Goal: Information Seeking & Learning: Understand process/instructions

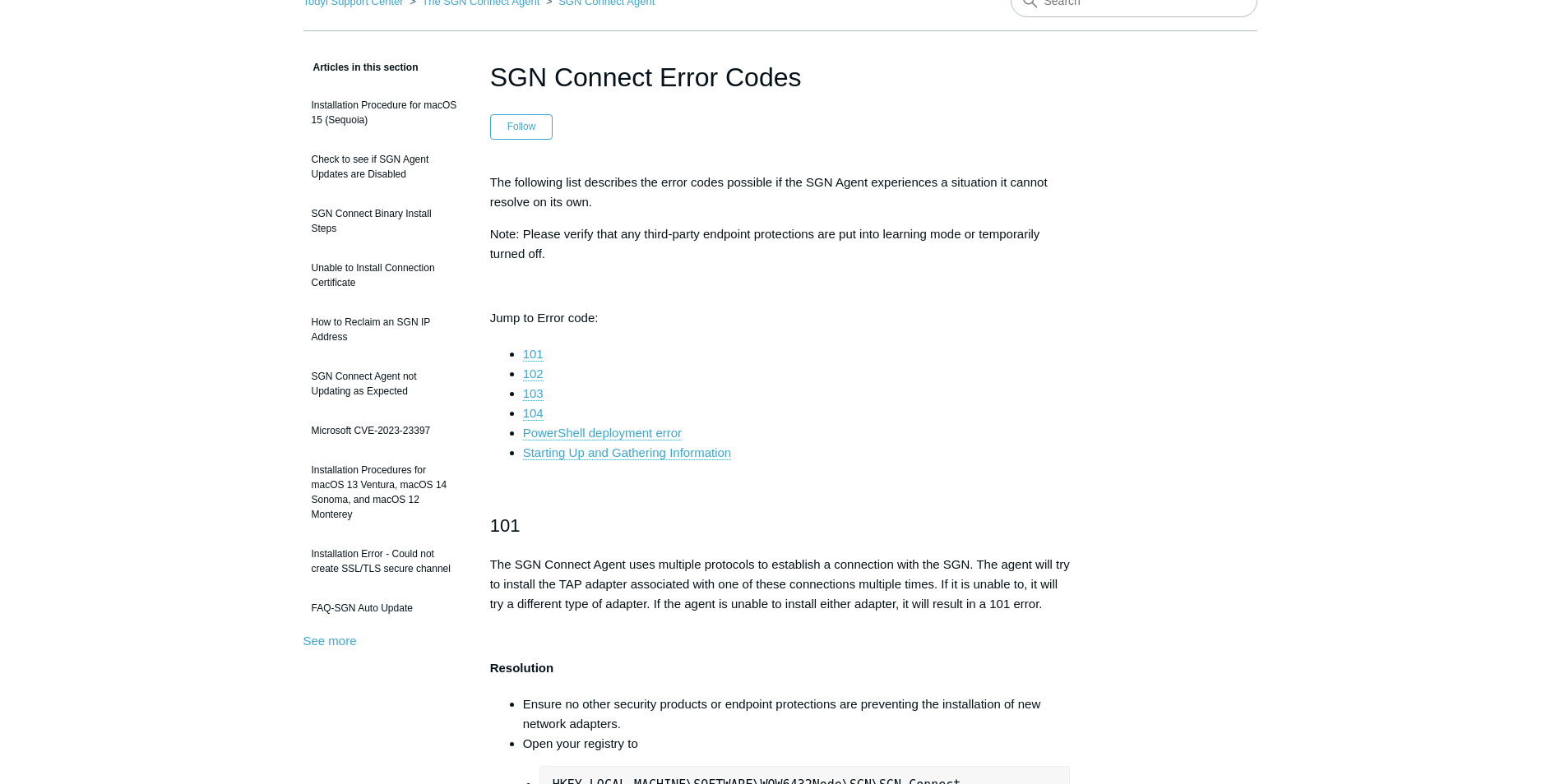
scroll to position [329, 0]
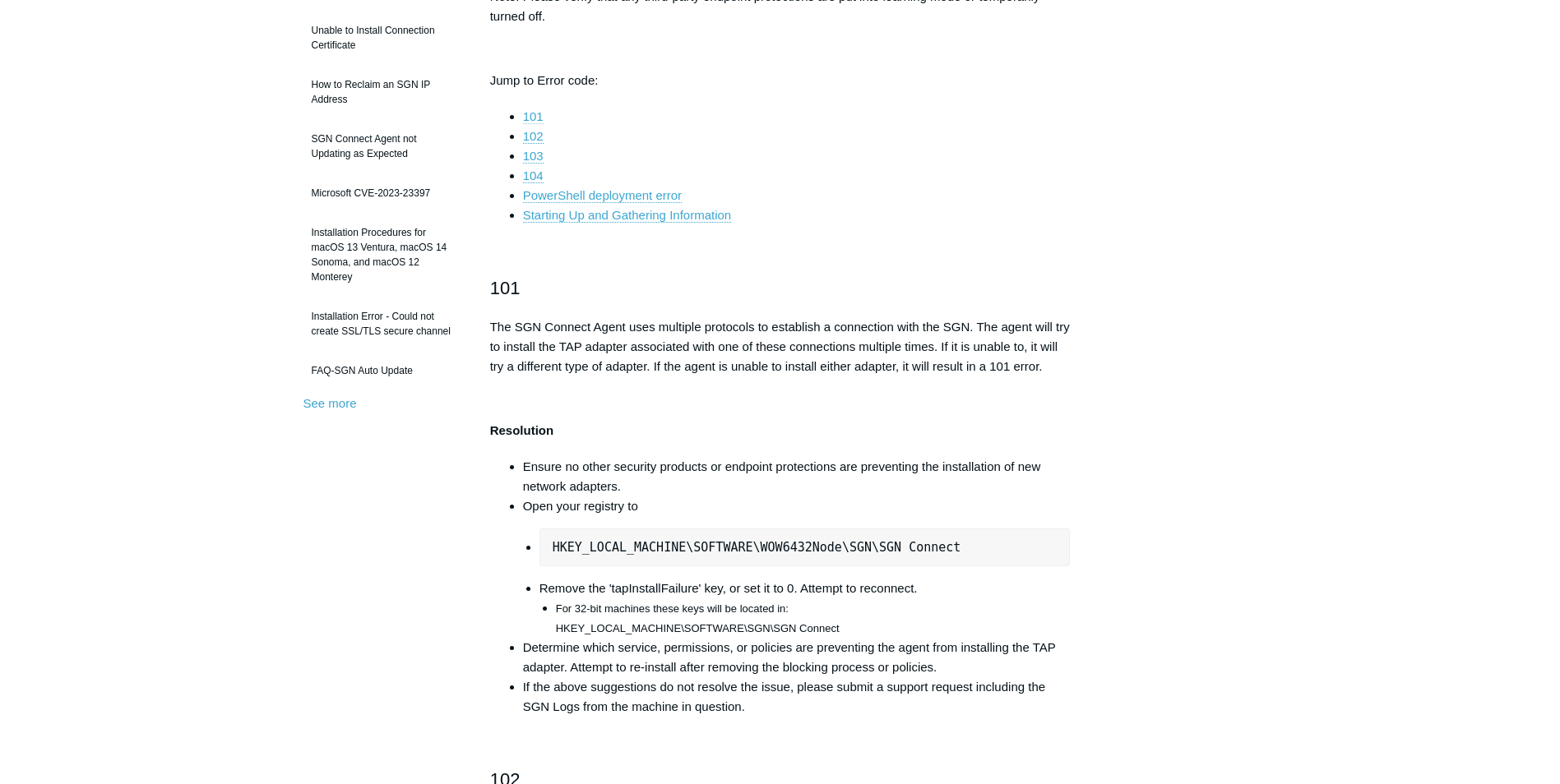
click at [529, 115] on link "101" at bounding box center [533, 117] width 21 height 15
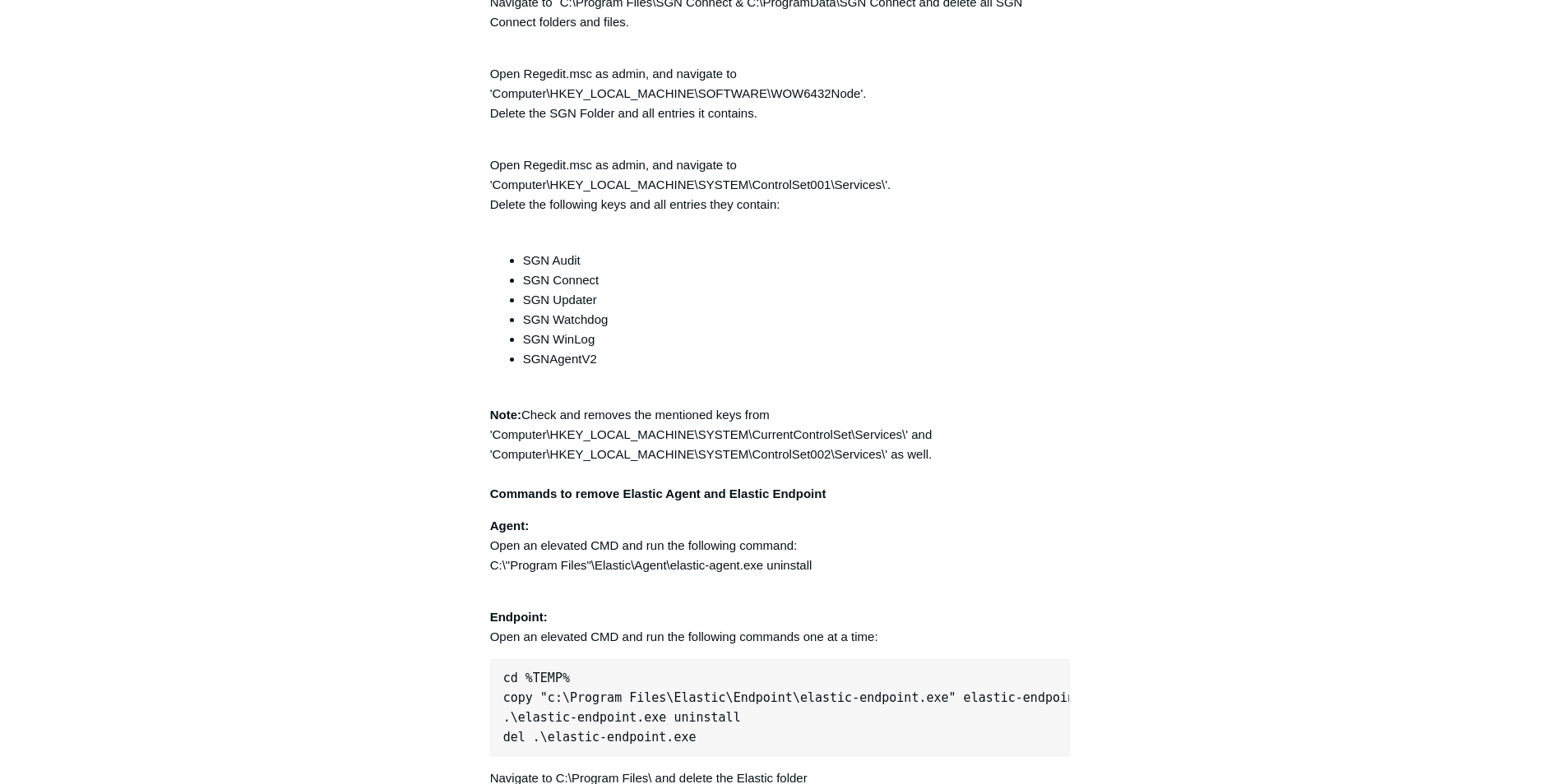
scroll to position [3971, 0]
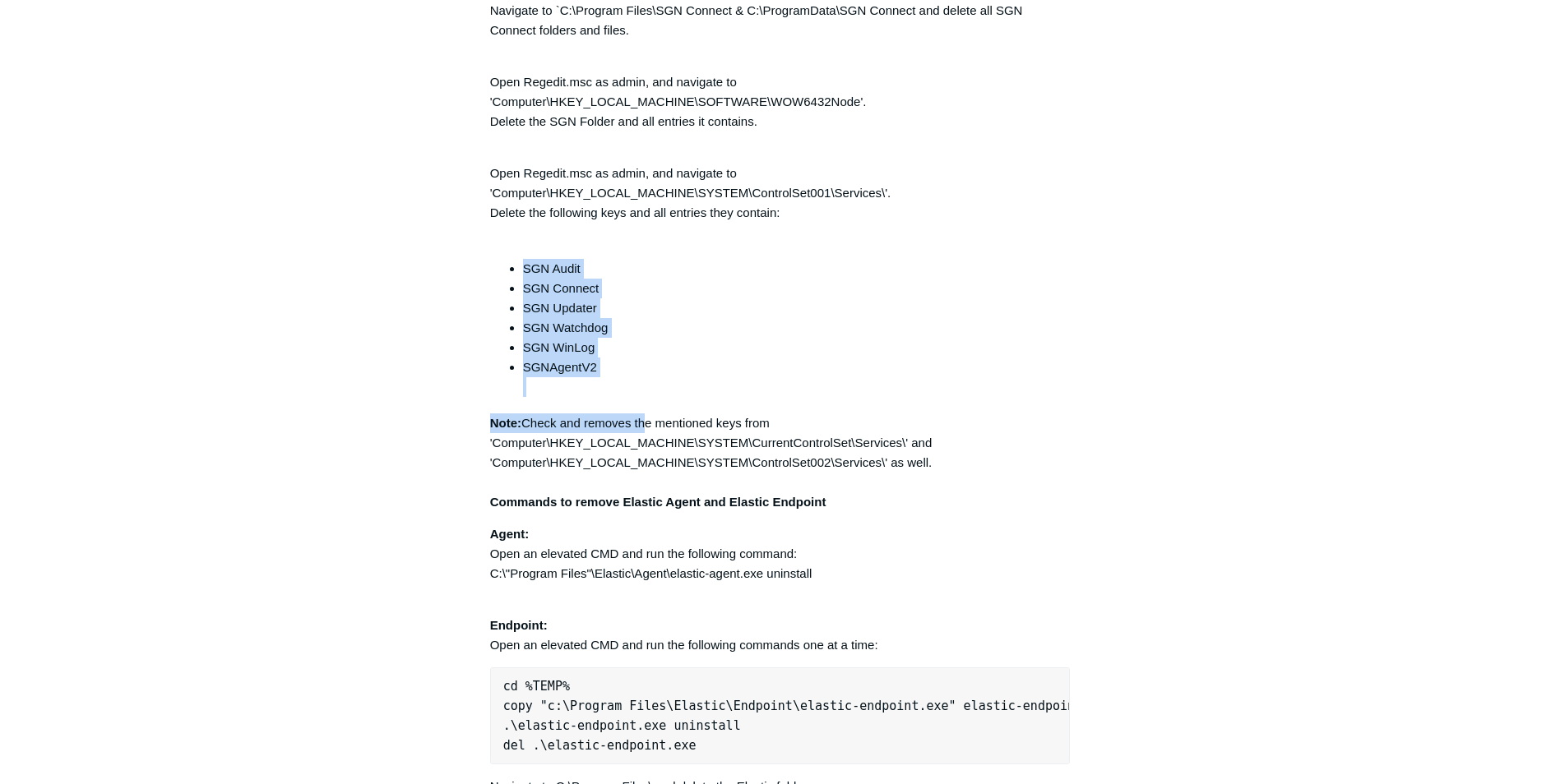
drag, startPoint x: 504, startPoint y: 271, endPoint x: 649, endPoint y: 410, distance: 200.9
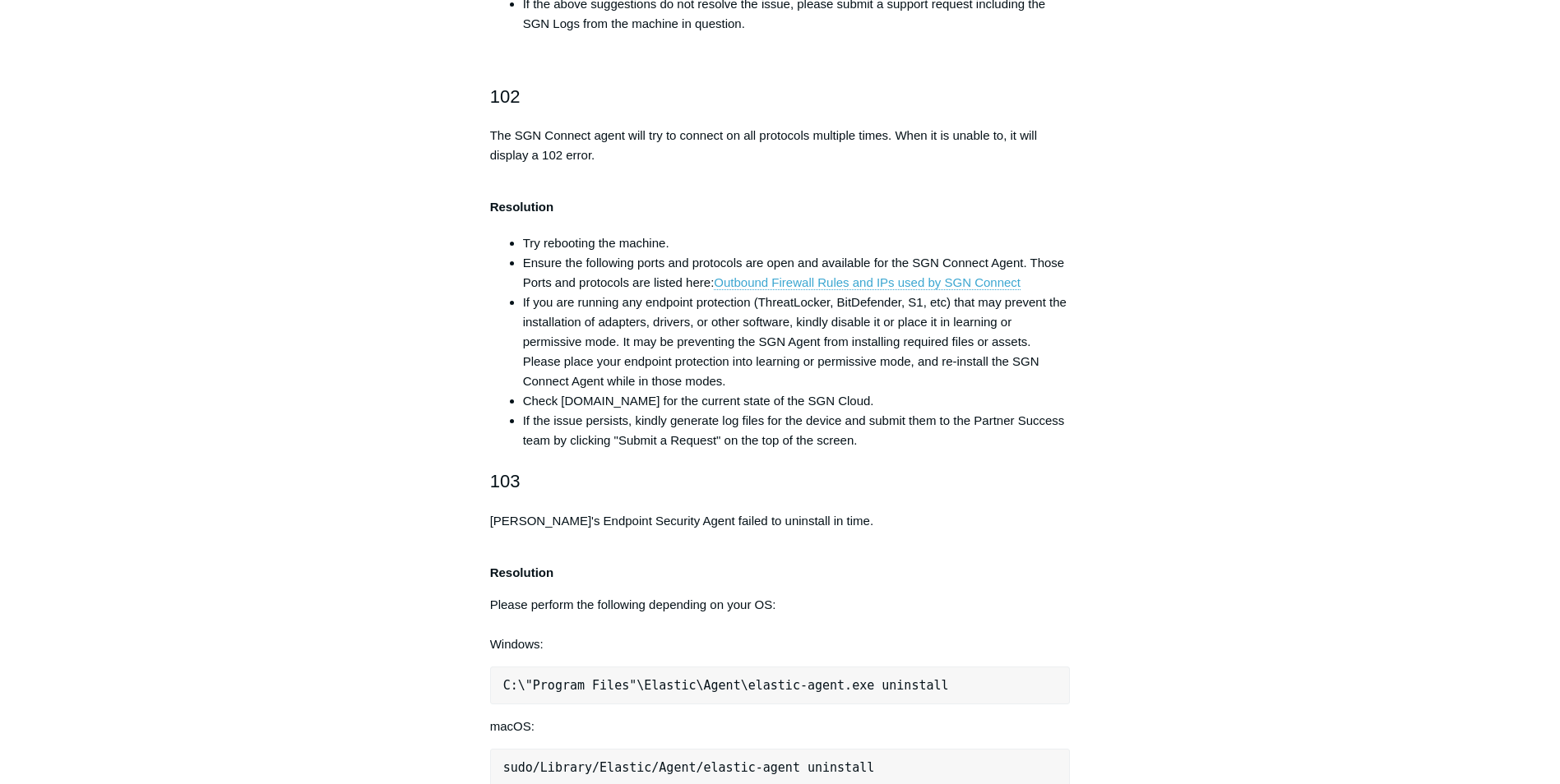
scroll to position [1013, 0]
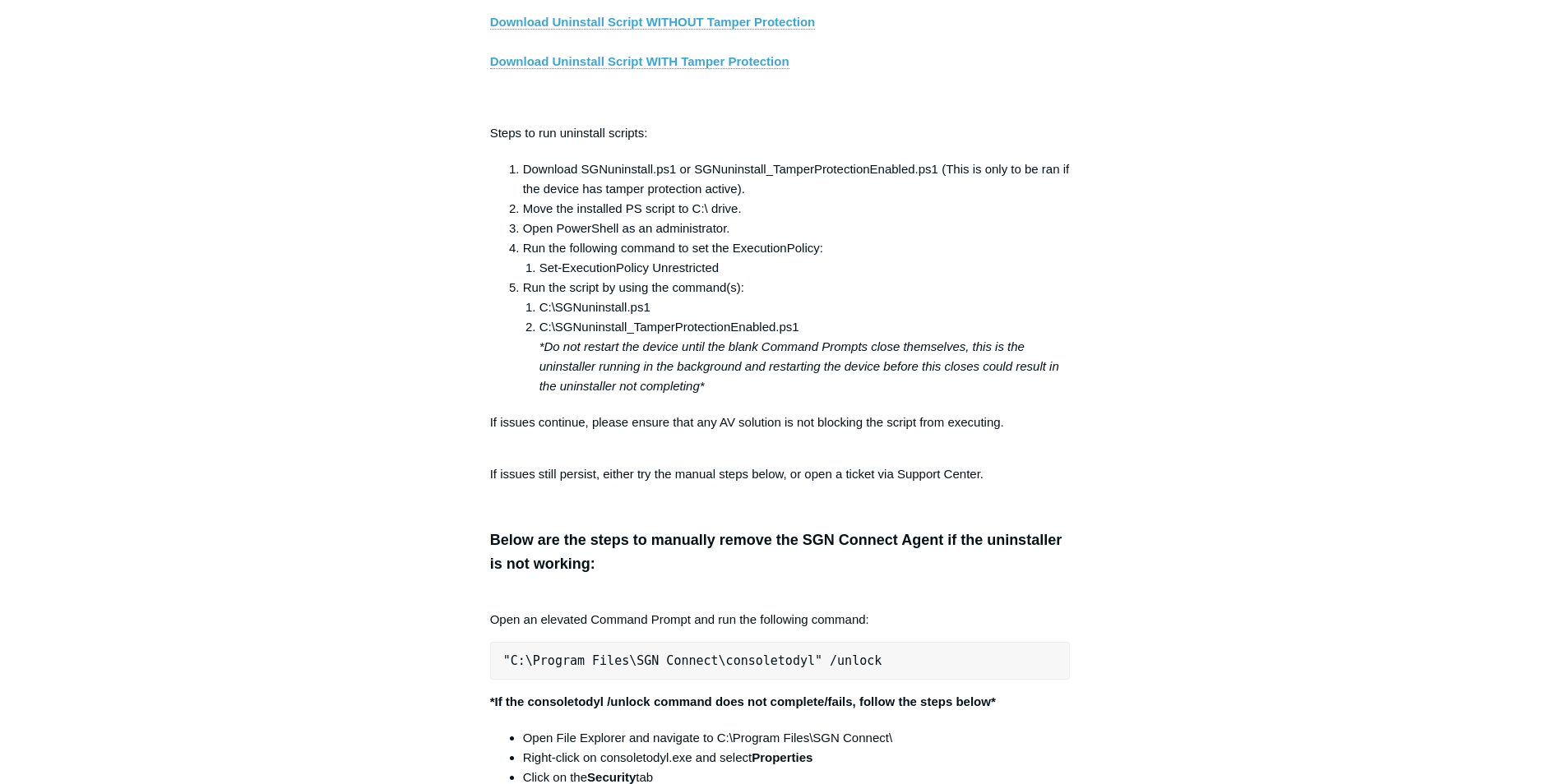
scroll to position [2985, 0]
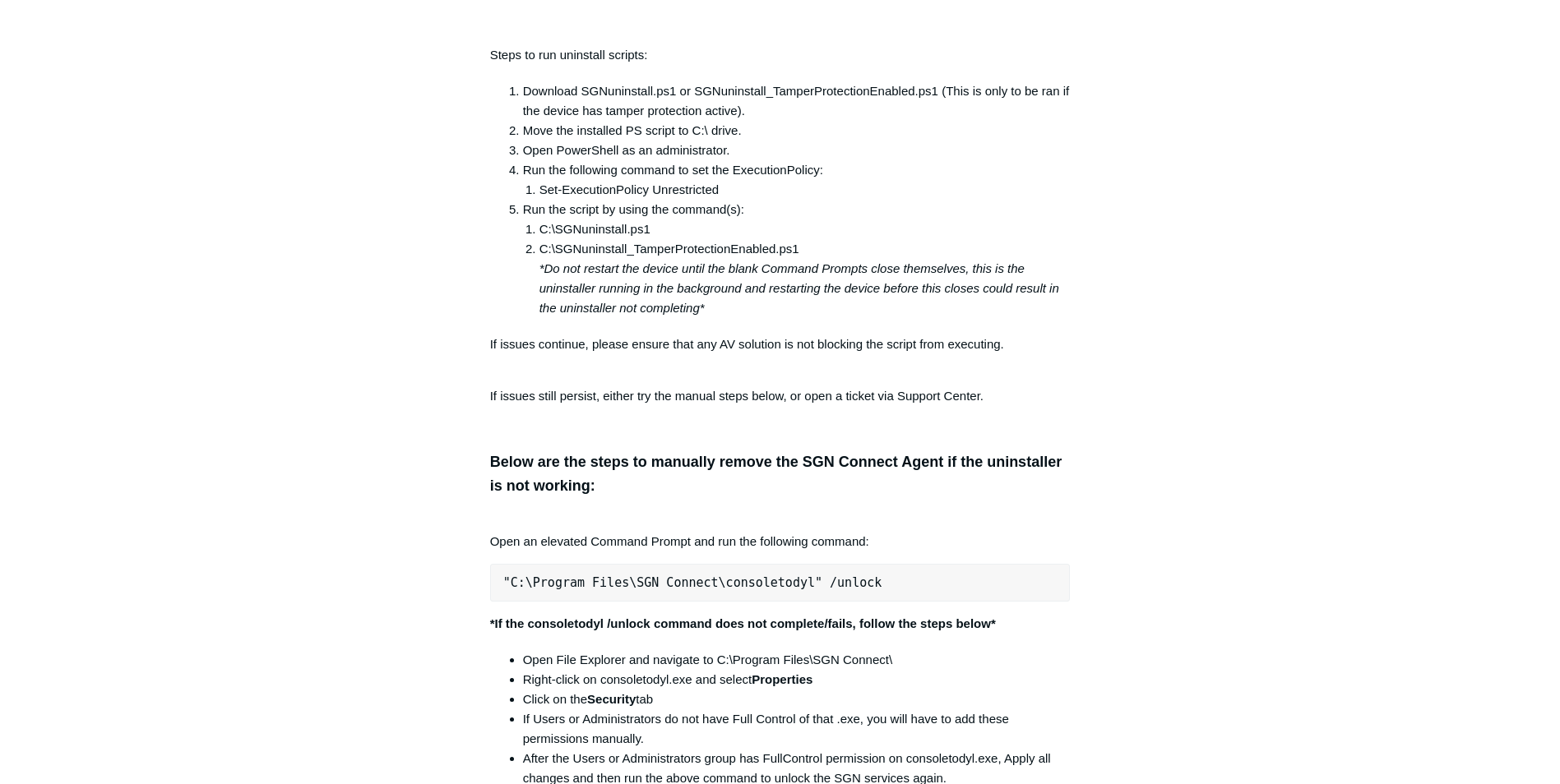
click at [1219, 121] on div "Articles in this section Installation Procedure for macOS 15 (Sequoia) Check to…" at bounding box center [780, 694] width 953 height 7062
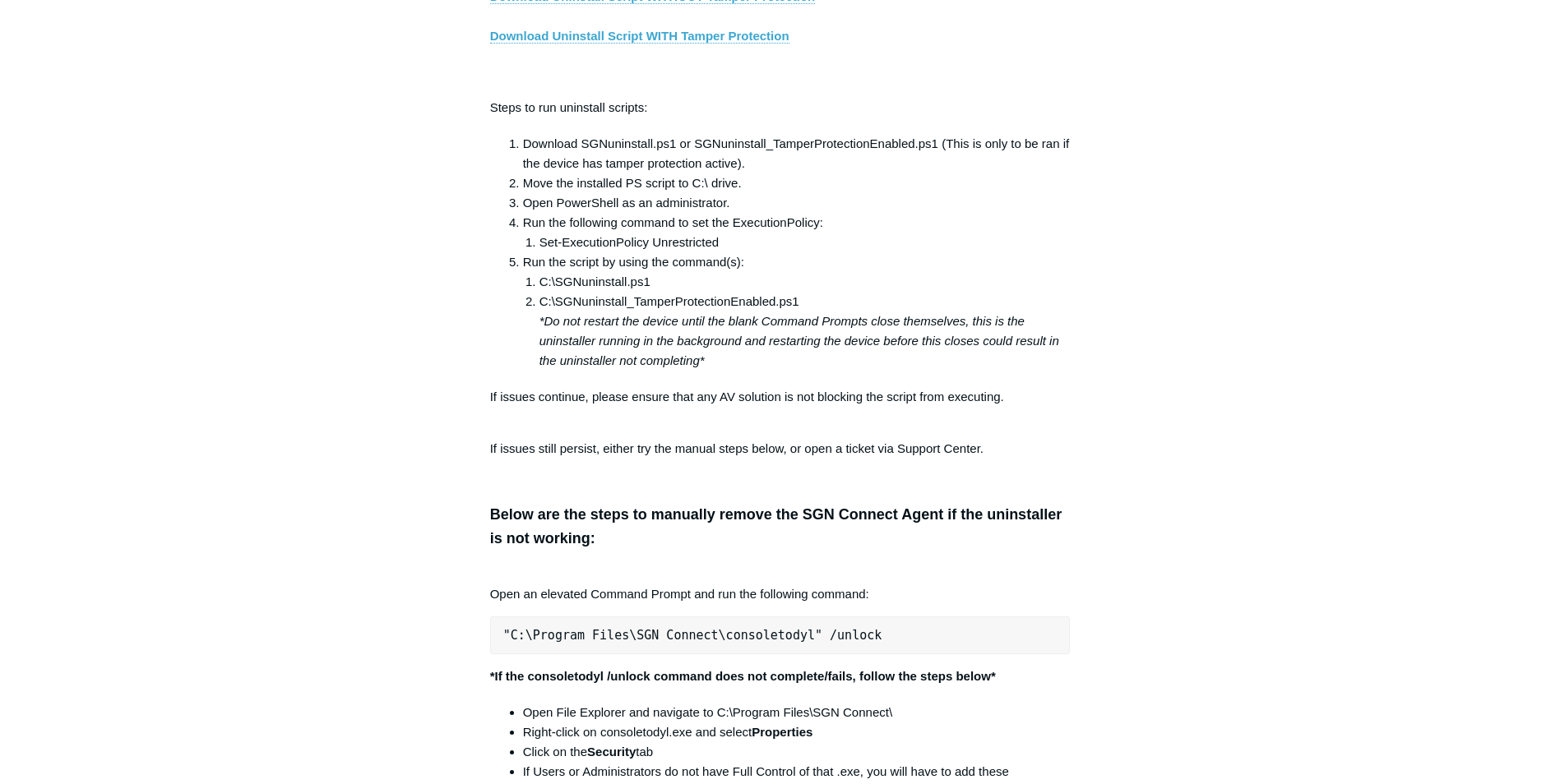
scroll to position [2903, 0]
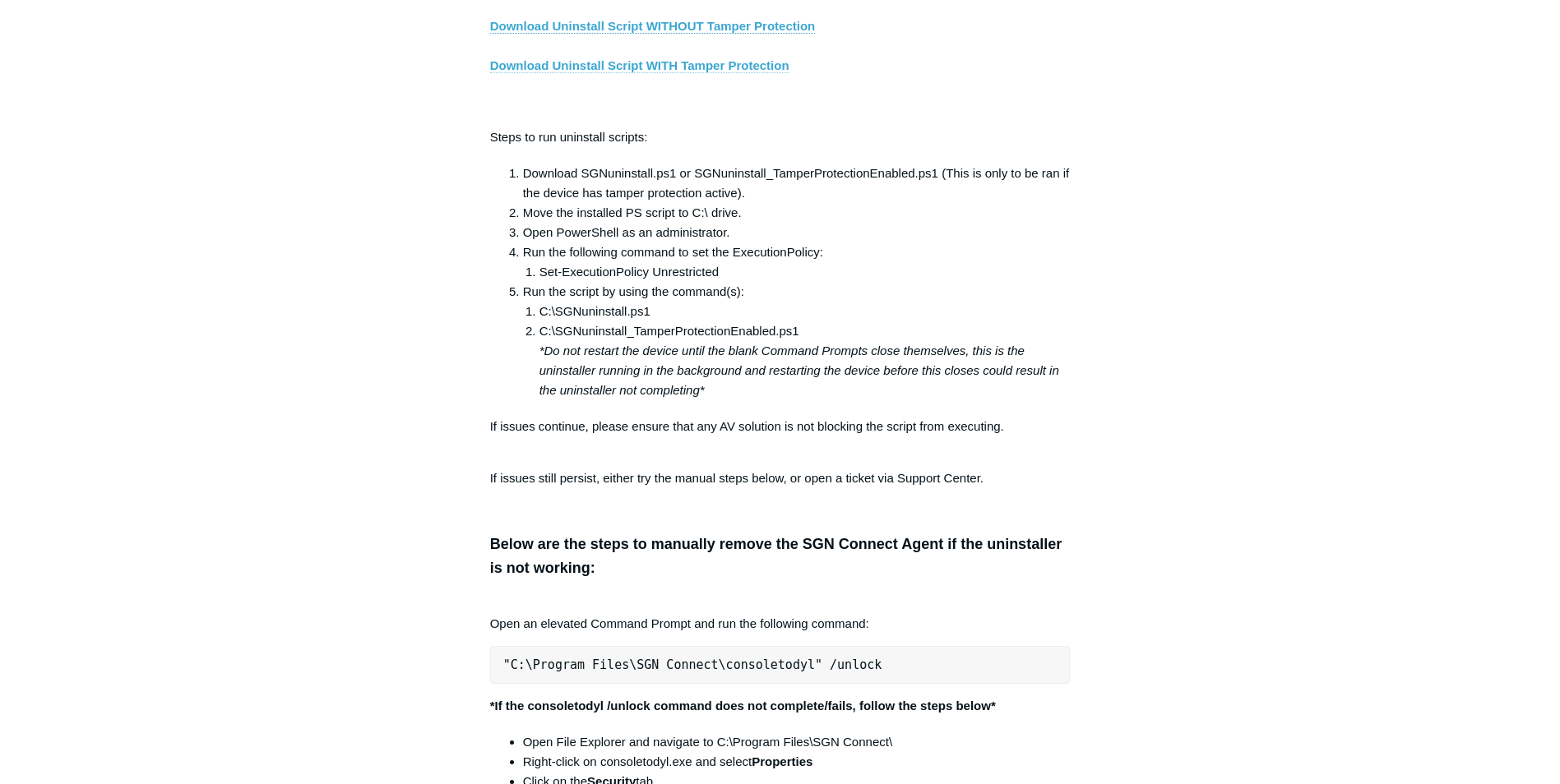
click at [699, 73] on link "Download Uninstall Script WITH Tamper Protection" at bounding box center [639, 65] width 299 height 15
click at [1128, 363] on div "Articles in this section Installation Procedure for macOS 15 (Sequoia) Check to…" at bounding box center [780, 777] width 953 height 7062
drag, startPoint x: 1322, startPoint y: 286, endPoint x: 1109, endPoint y: 320, distance: 215.7
click at [1320, 286] on main "Todyl Support Center The SGN Connect Agent SGN Connect Agent Articles in this s…" at bounding box center [780, 732] width 1560 height 7153
click at [1267, 300] on main "Todyl Support Center The SGN Connect Agent SGN Connect Agent Articles in this s…" at bounding box center [780, 732] width 1560 height 7153
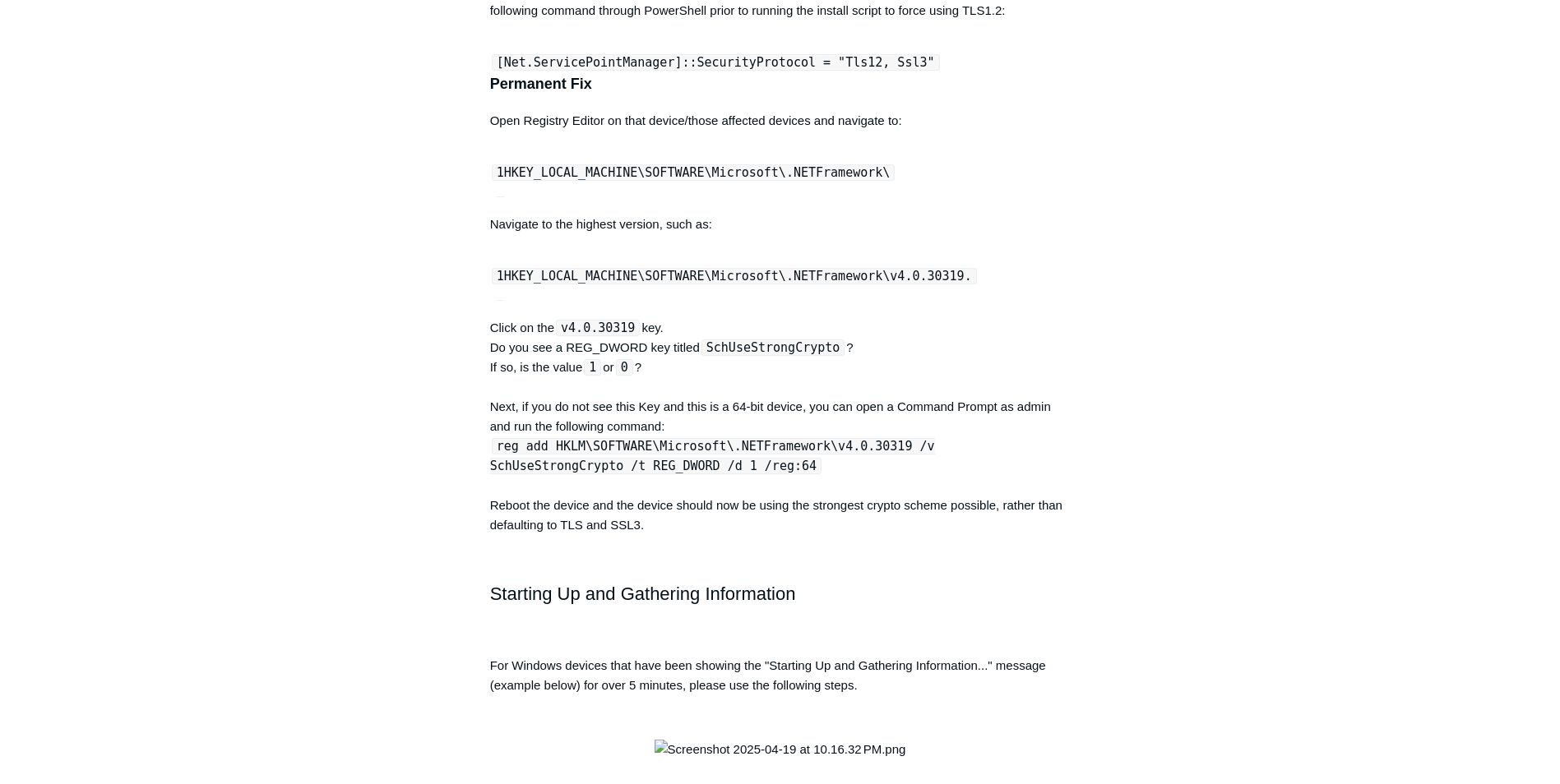
scroll to position [5845, 0]
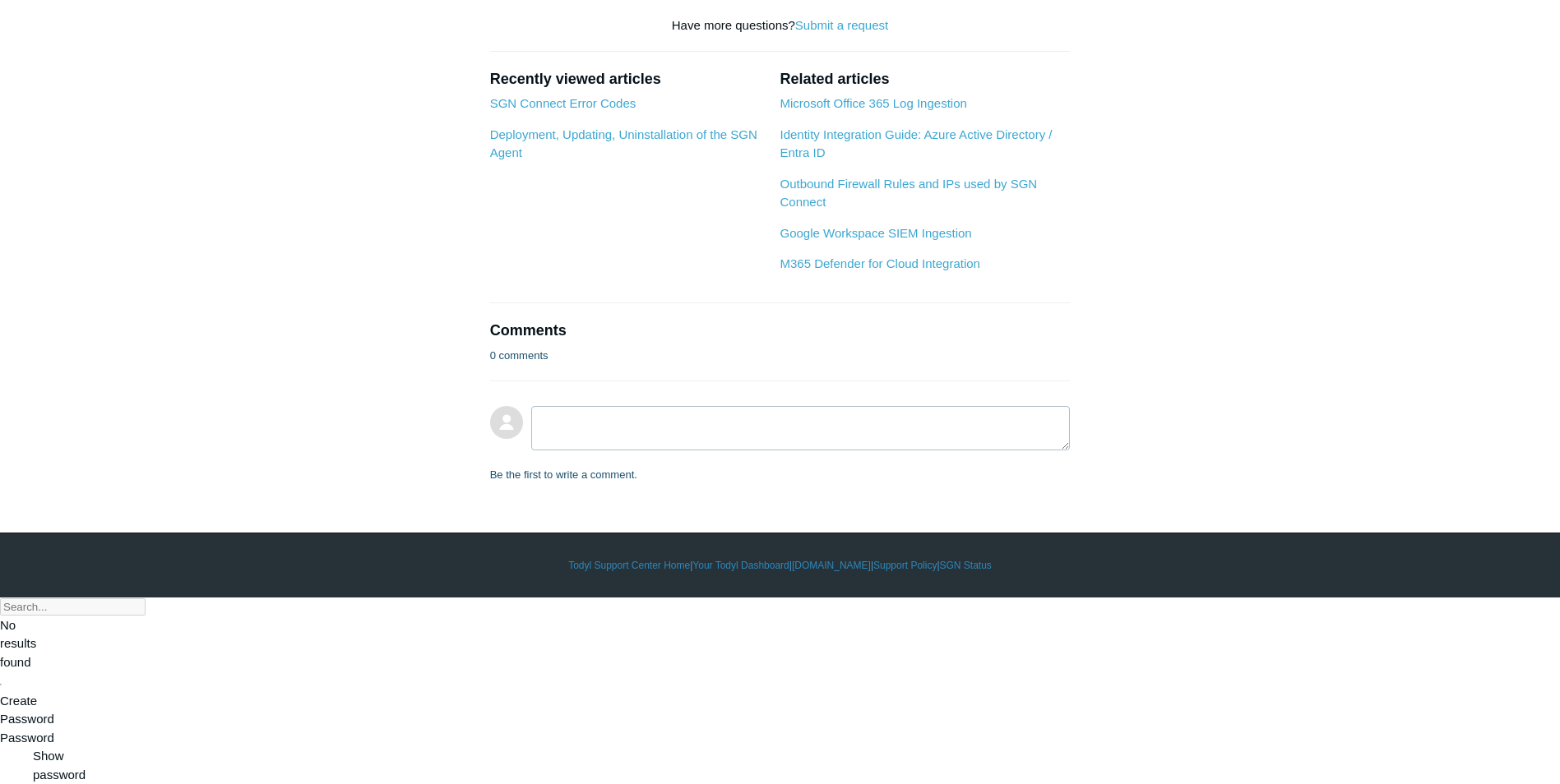
scroll to position [2219, 0]
drag, startPoint x: 817, startPoint y: 203, endPoint x: 522, endPoint y: 196, distance: 295.1
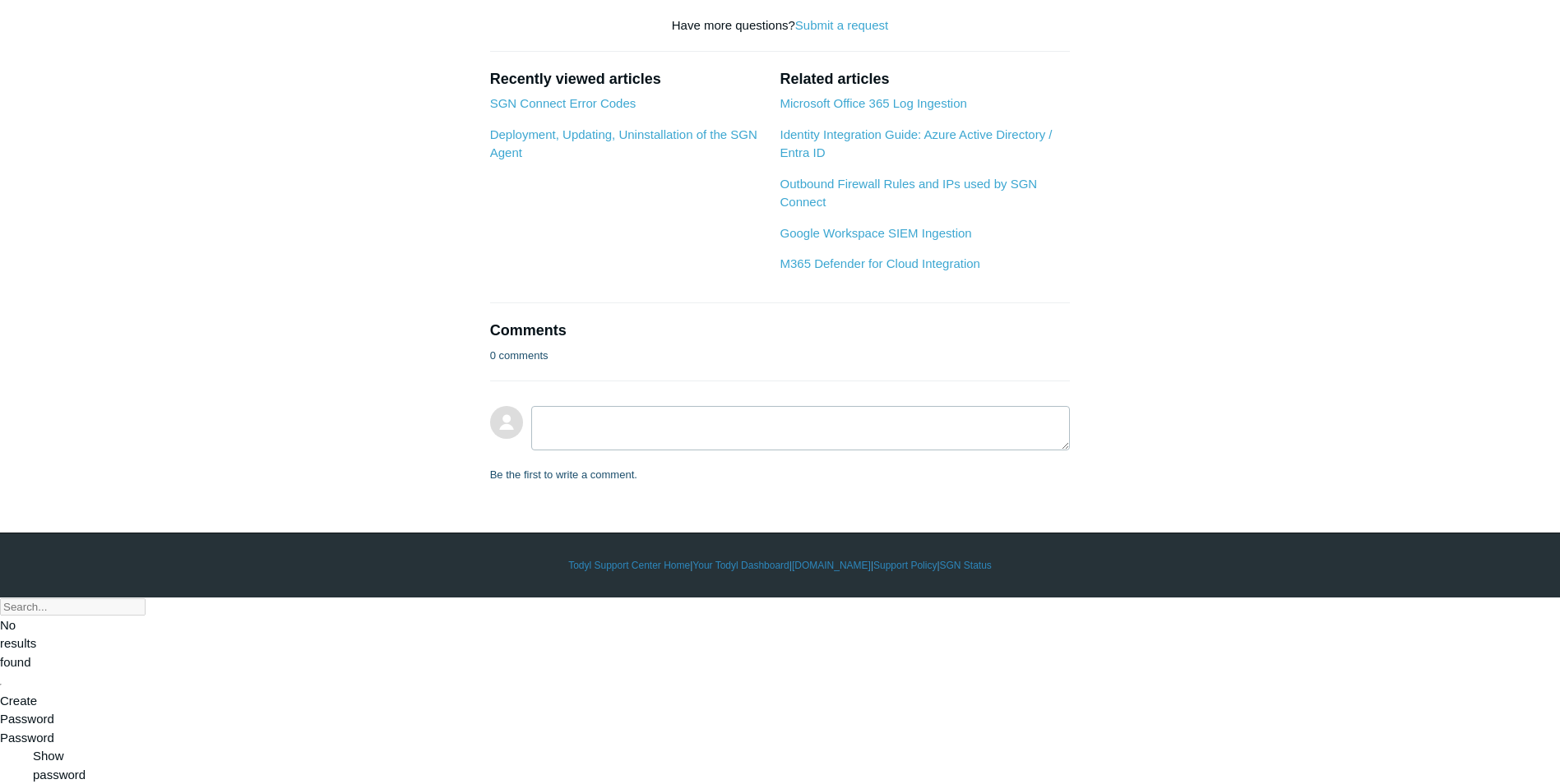
drag, startPoint x: 1066, startPoint y: 544, endPoint x: 781, endPoint y: 511, distance: 286.9
drag, startPoint x: 679, startPoint y: 495, endPoint x: 552, endPoint y: 490, distance: 127.1
copy strong "Grant Admin Consent"
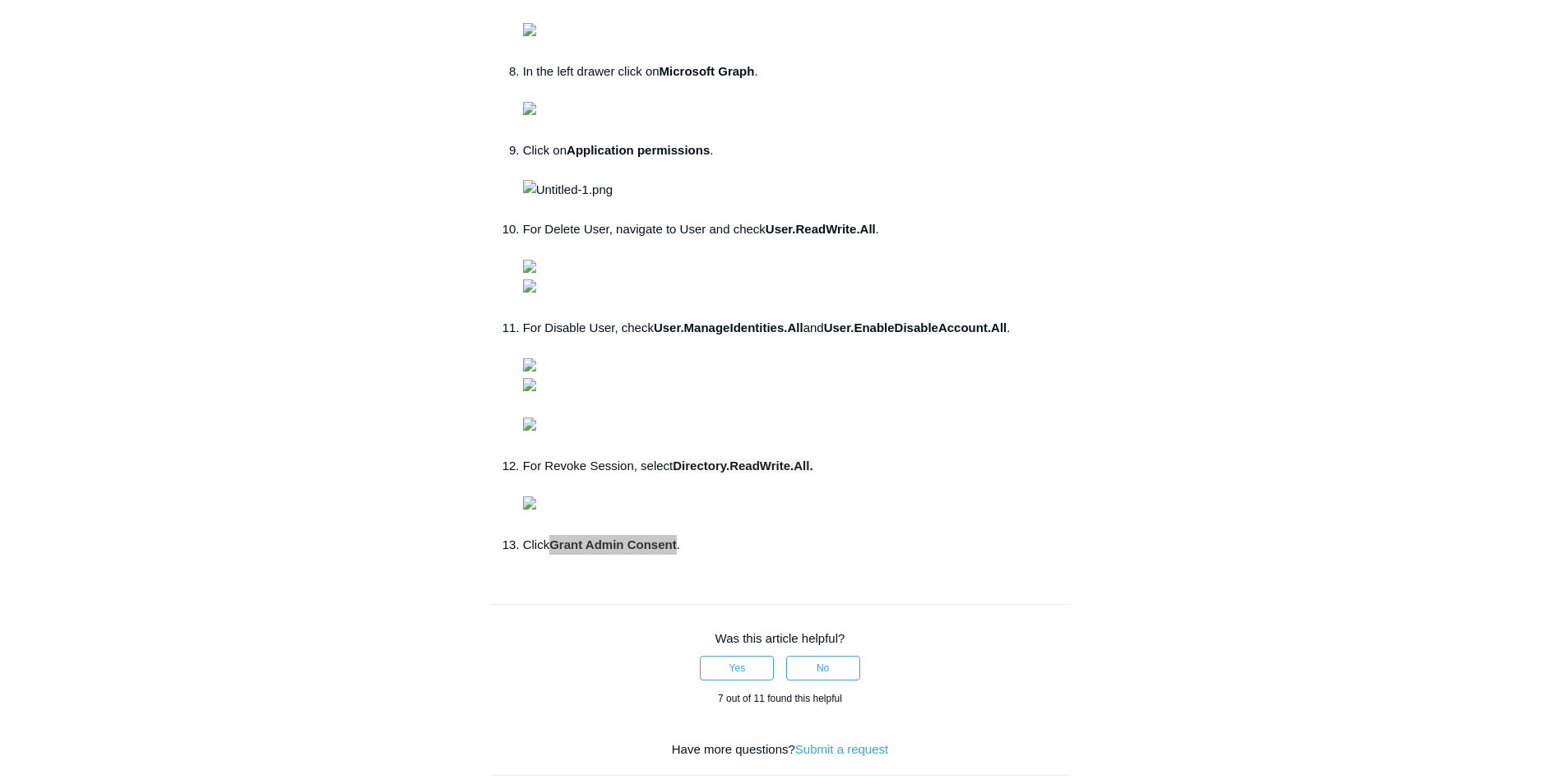
scroll to position [152, 0]
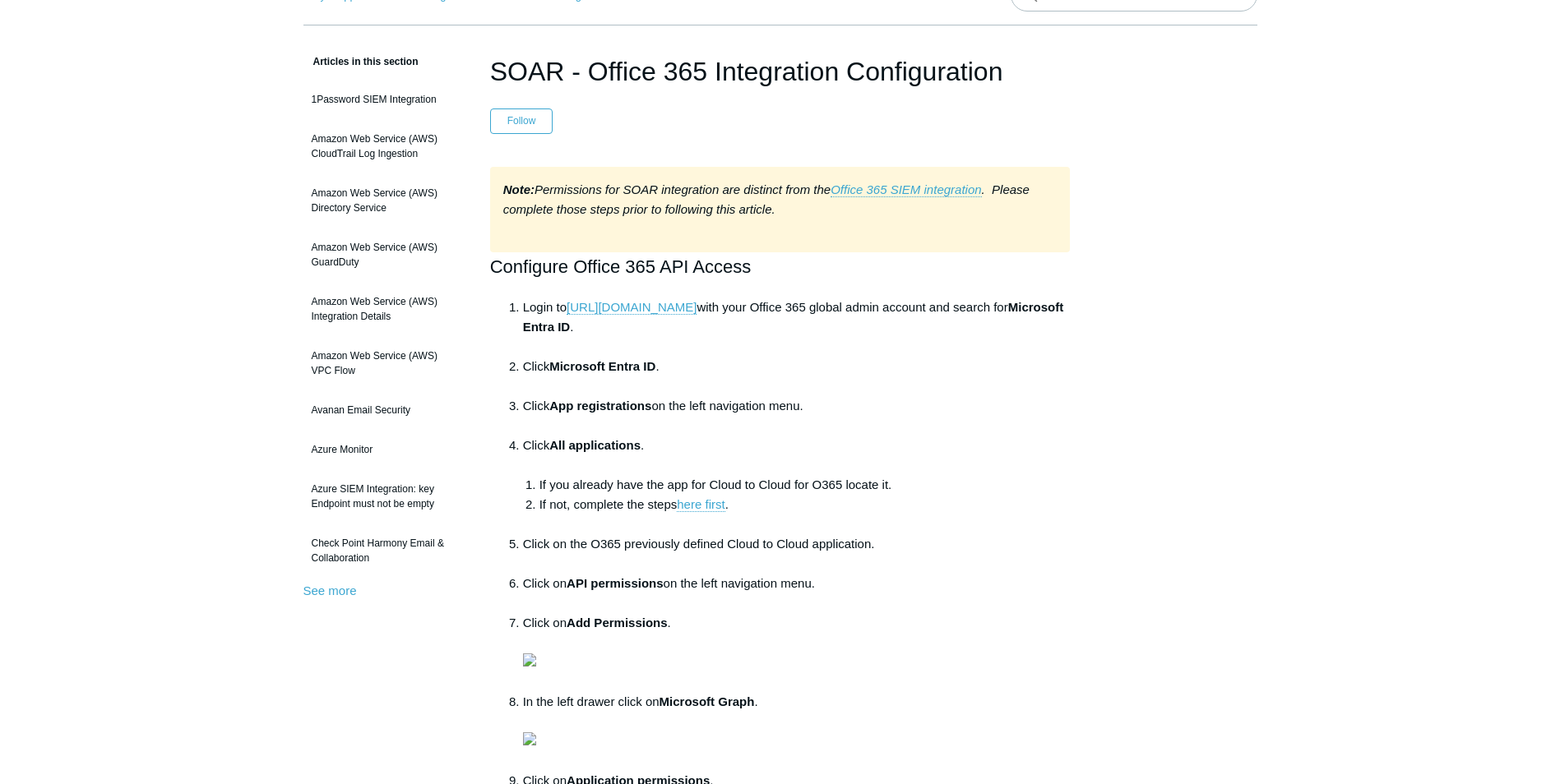
scroll to position [0, 0]
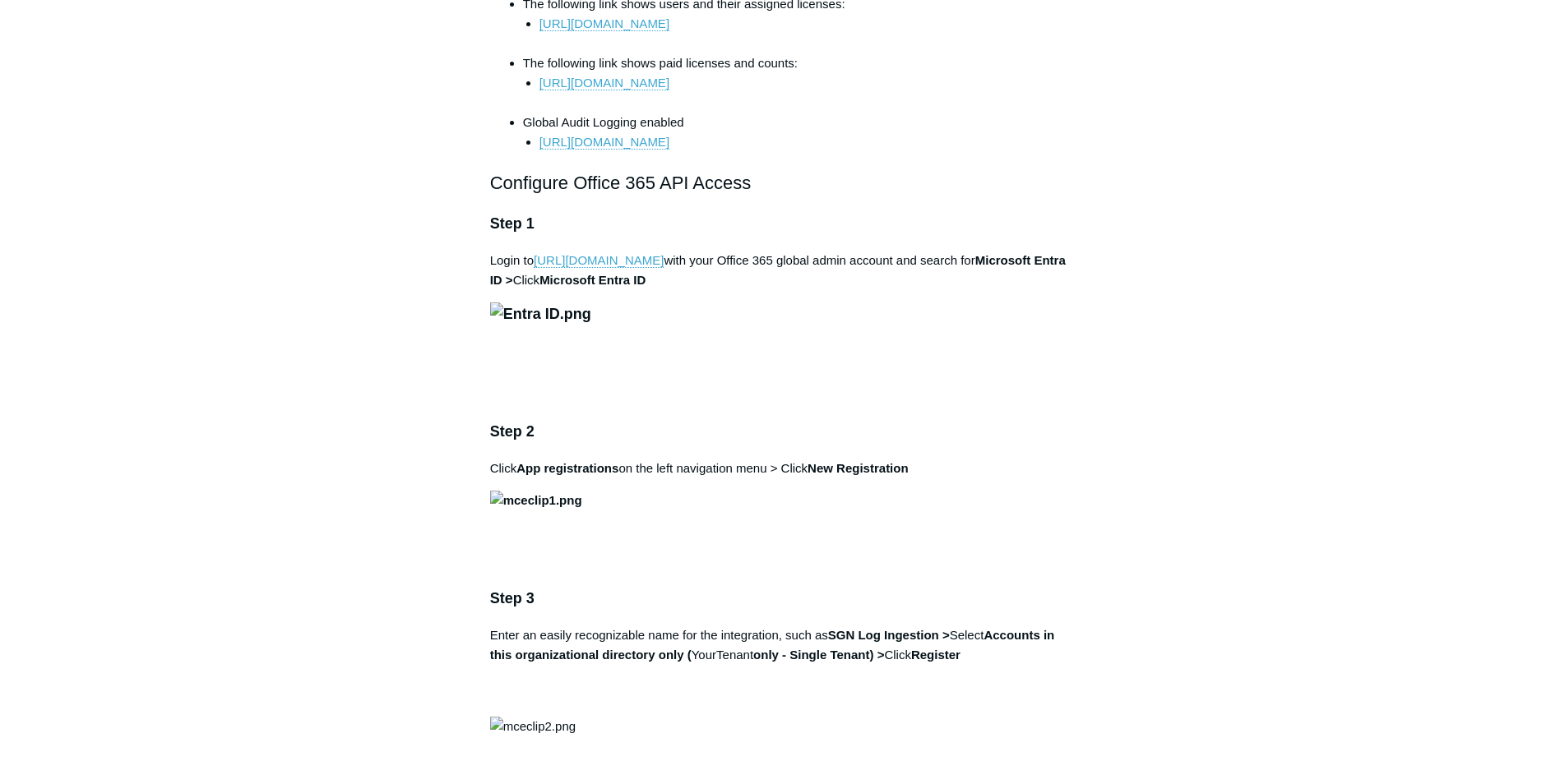
scroll to position [986, 0]
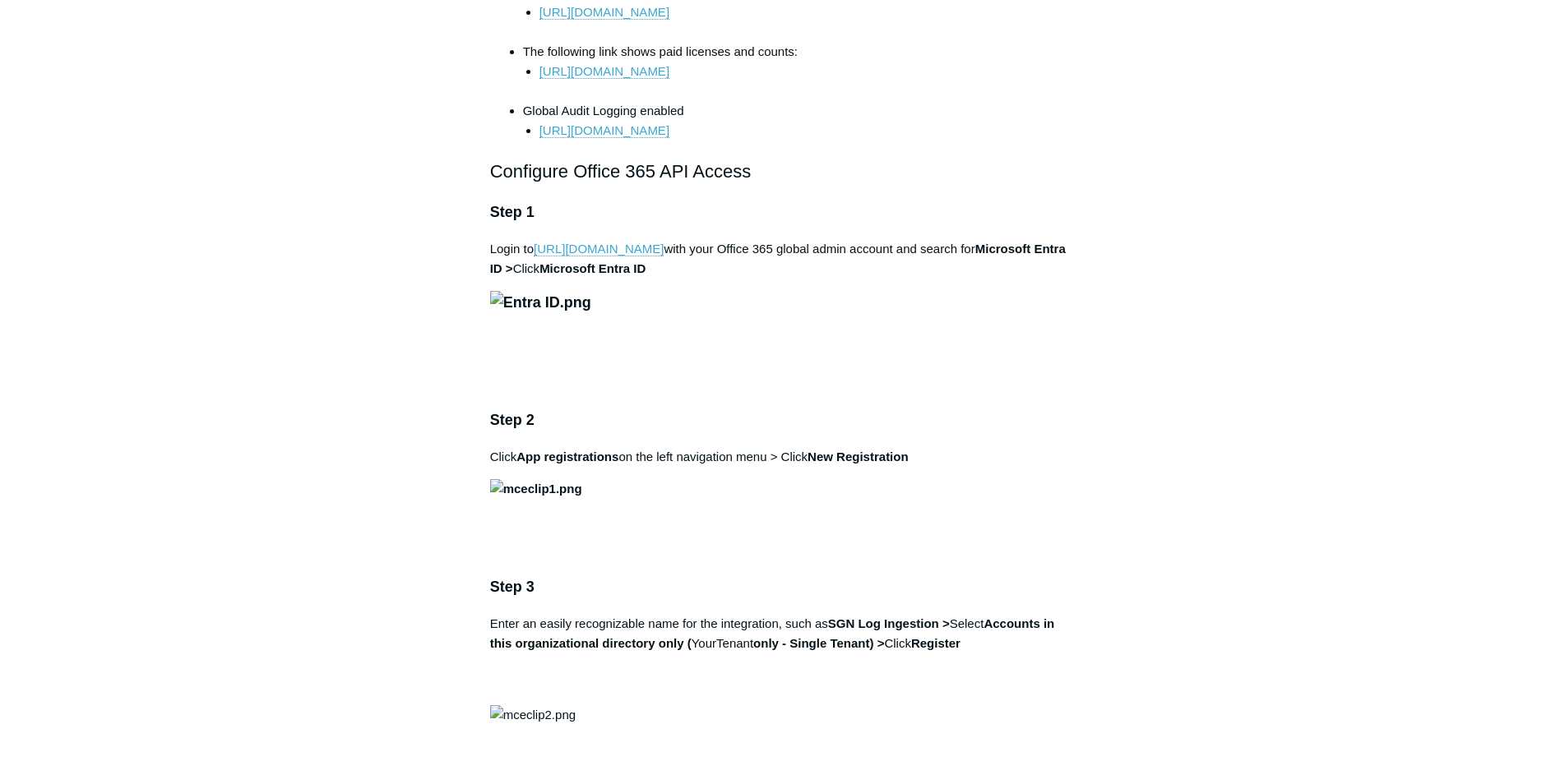
click at [591, 315] on img at bounding box center [540, 303] width 101 height 24
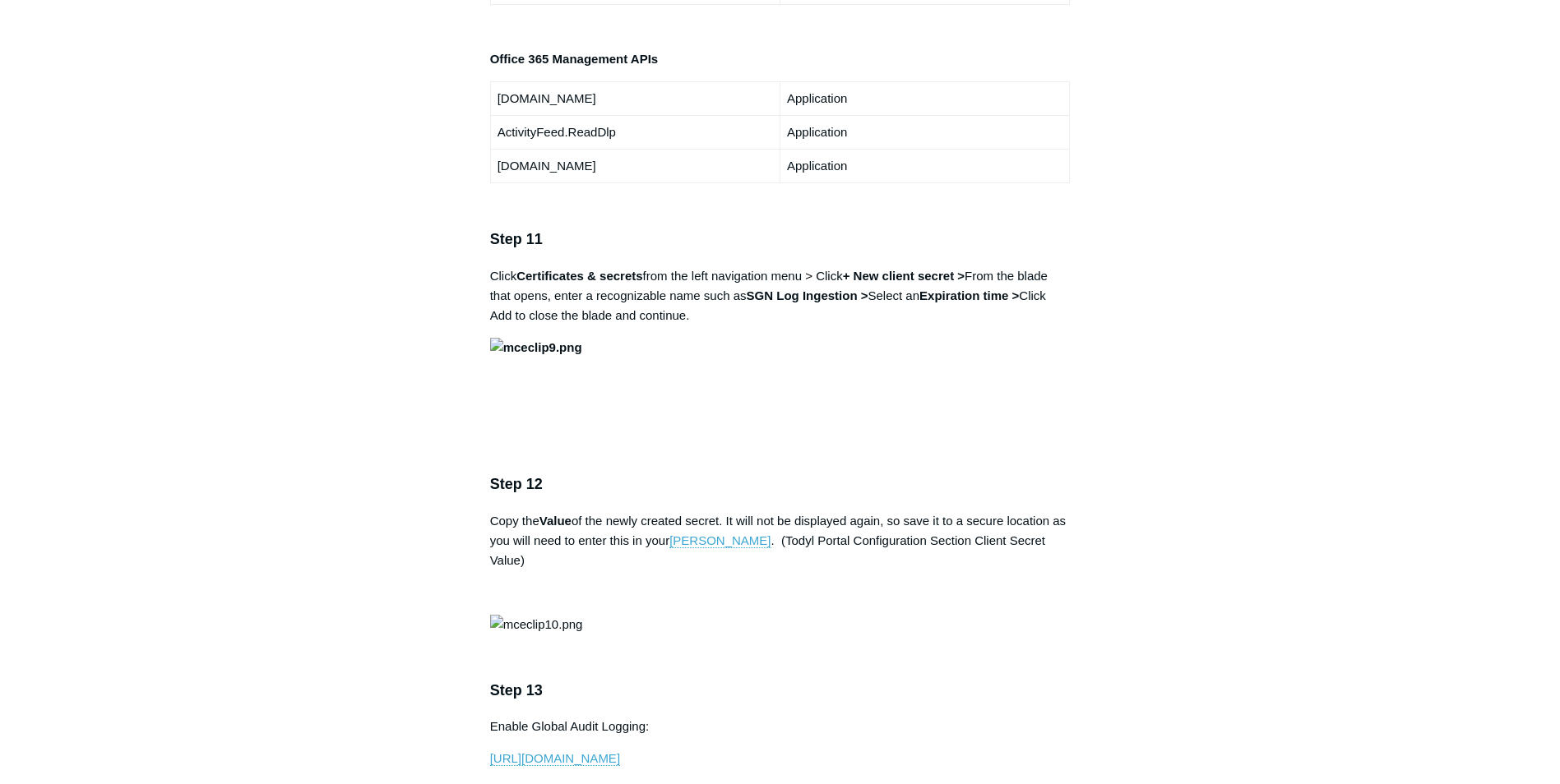
scroll to position [3533, 0]
